Goal: Task Accomplishment & Management: Use online tool/utility

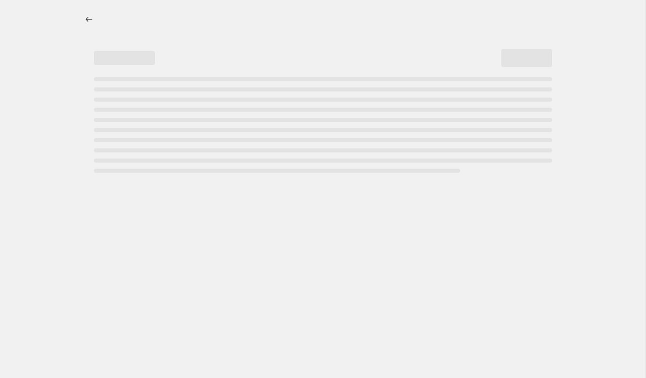
select select "percentage"
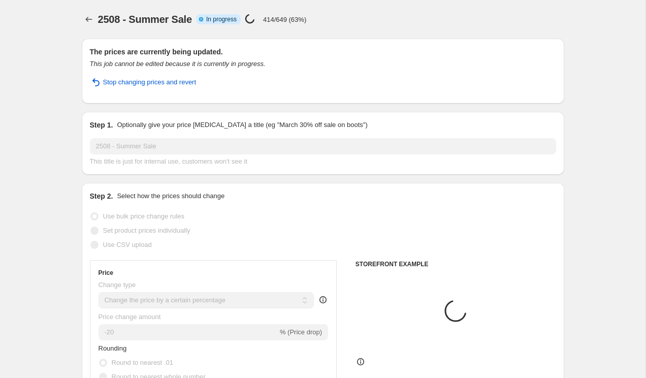
select select "collection"
